Goal: Use online tool/utility: Utilize a website feature to perform a specific function

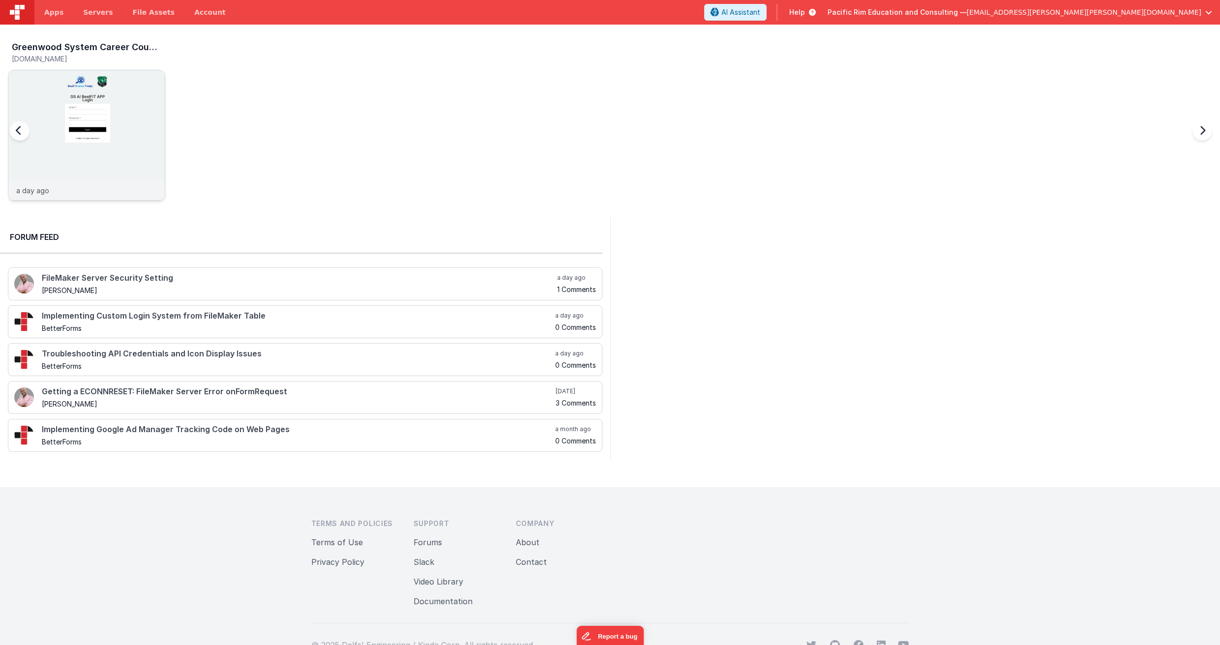
click at [122, 87] on img at bounding box center [86, 148] width 156 height 156
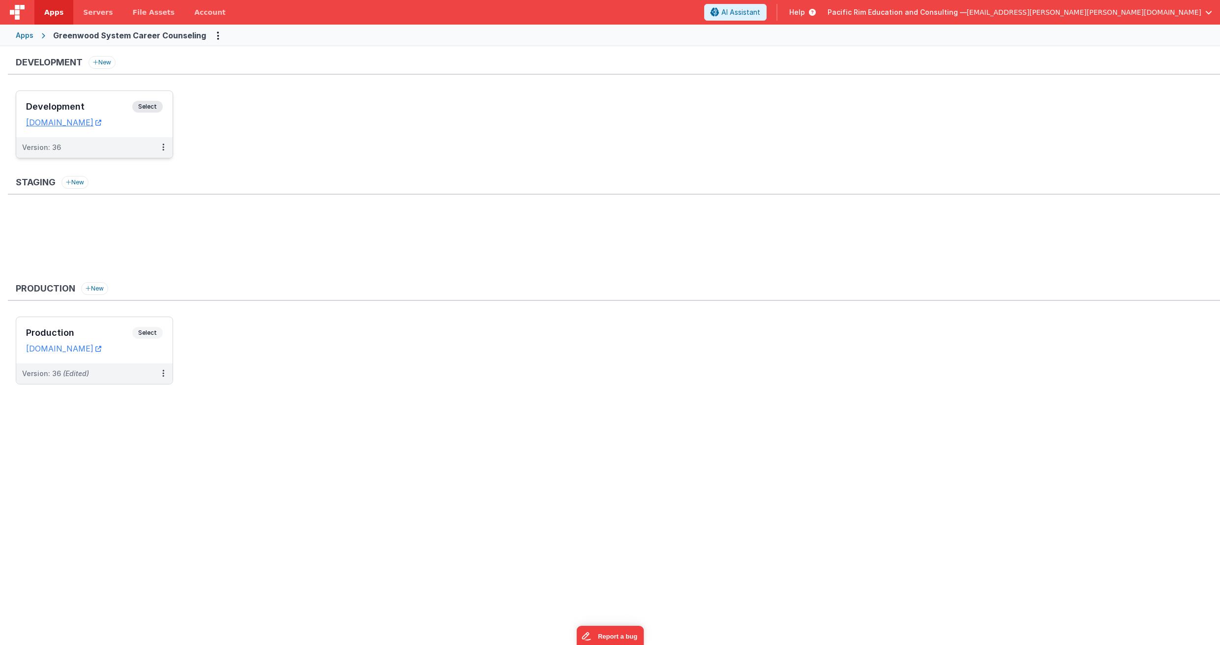
click at [150, 104] on span "Select" at bounding box center [147, 107] width 30 height 12
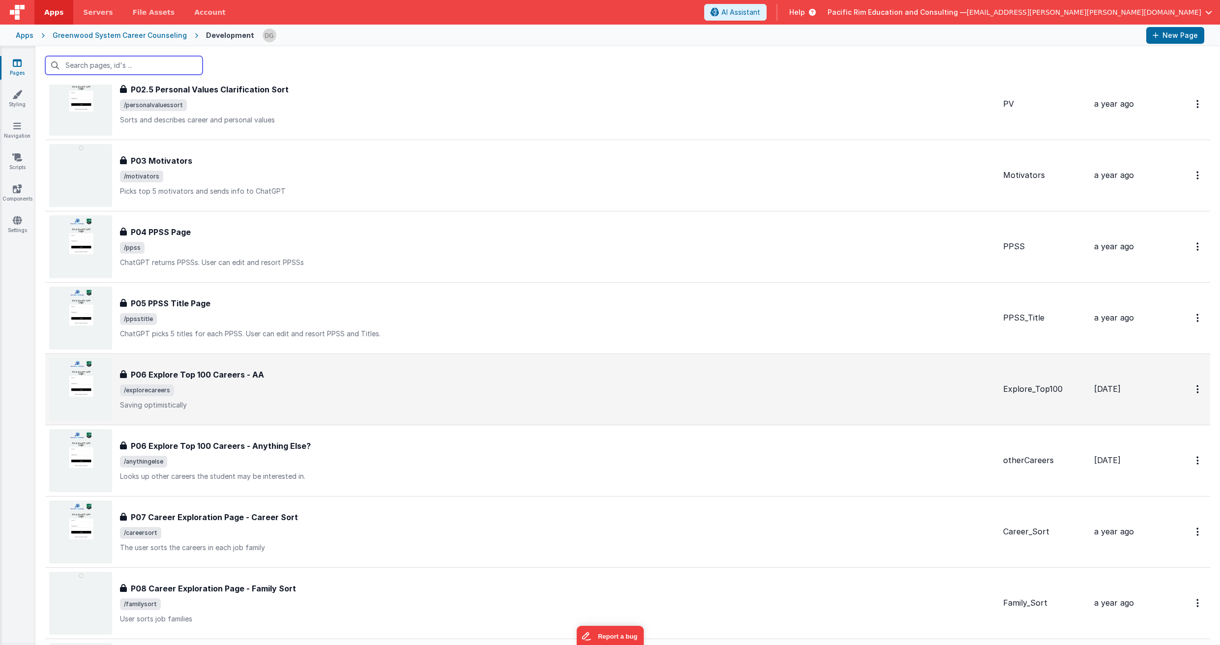
scroll to position [615, 0]
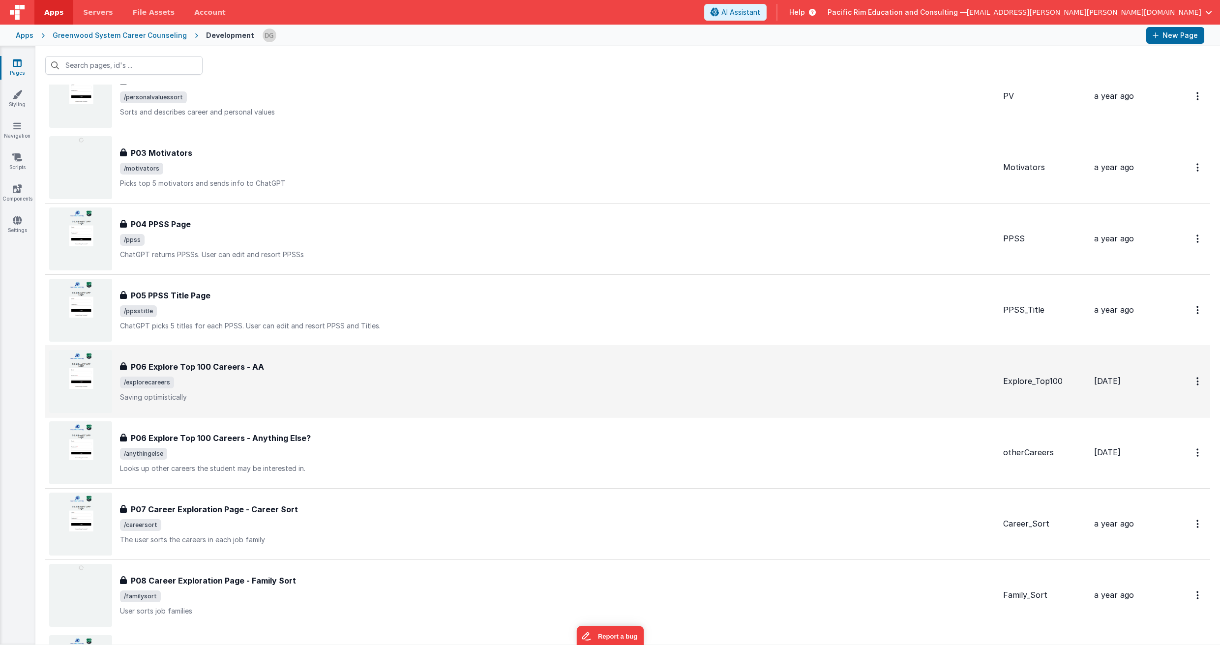
click at [187, 389] on div "P06 Explore Top 100 Careers - AA P06 Explore Top 100 Careers - AA /explorecaree…" at bounding box center [557, 381] width 875 height 41
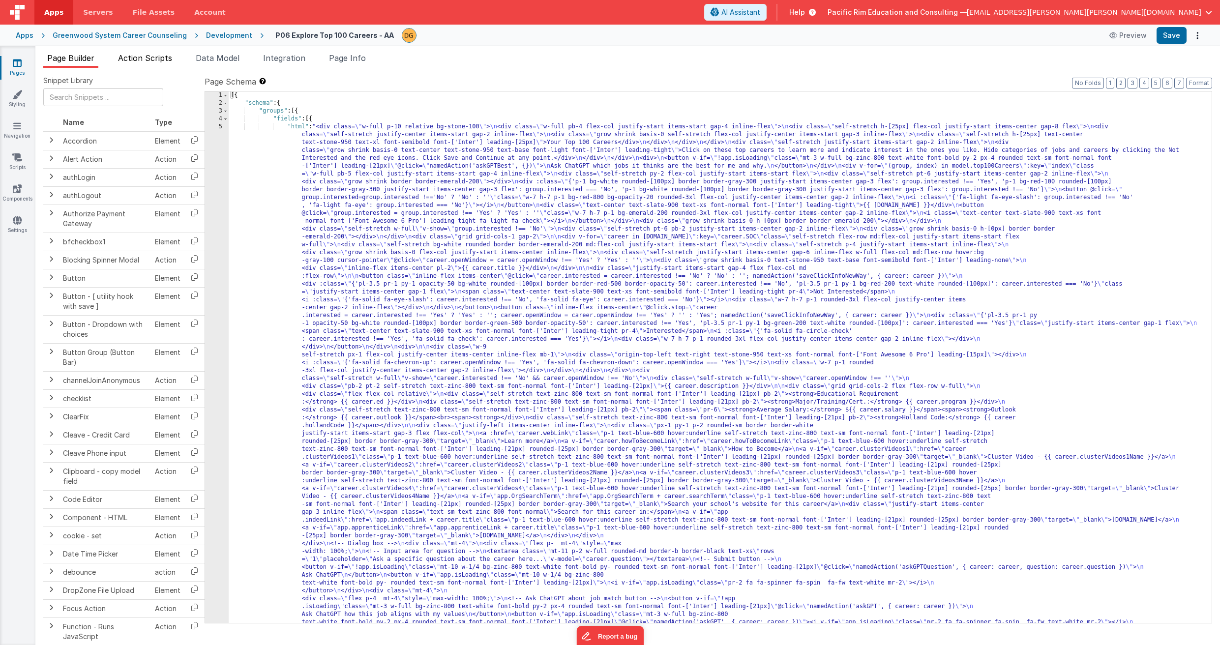
click at [144, 55] on span "Action Scripts" at bounding box center [145, 58] width 54 height 10
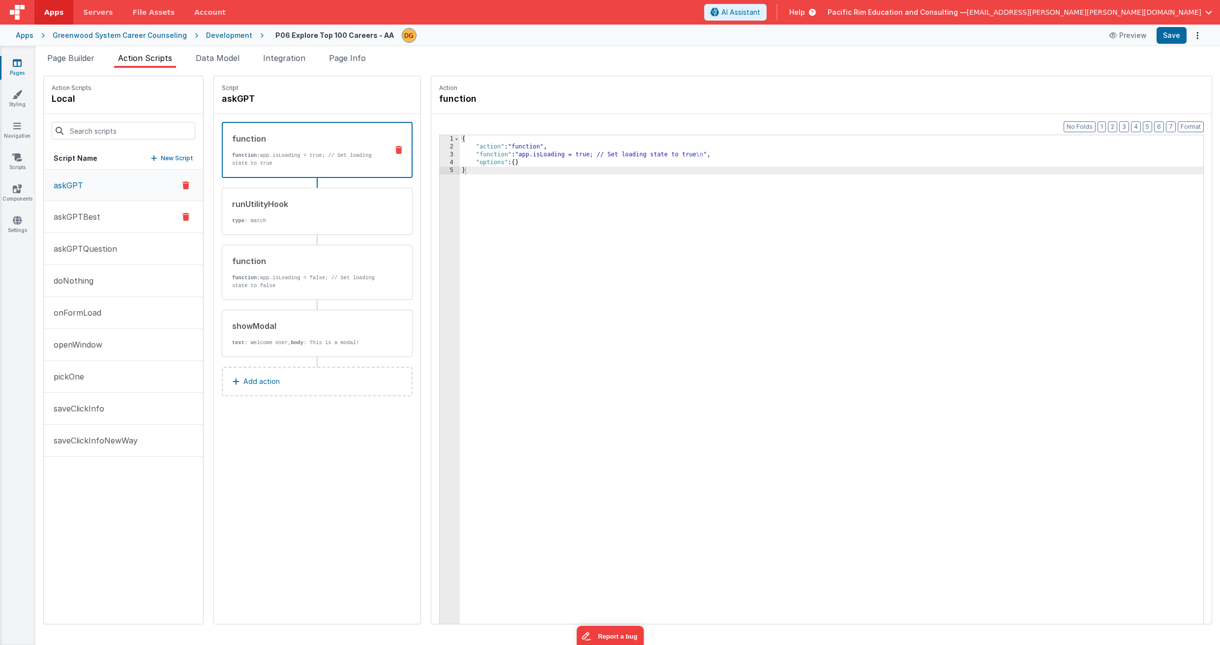
click at [101, 217] on button "askGPTBest" at bounding box center [123, 217] width 159 height 32
click at [95, 217] on p "askGPTBest" at bounding box center [74, 217] width 53 height 12
click at [96, 217] on p "askGPTBest" at bounding box center [74, 217] width 53 height 12
click at [345, 216] on div "runUtilityHook type : best" at bounding box center [301, 211] width 157 height 27
